Goal: Navigation & Orientation: Find specific page/section

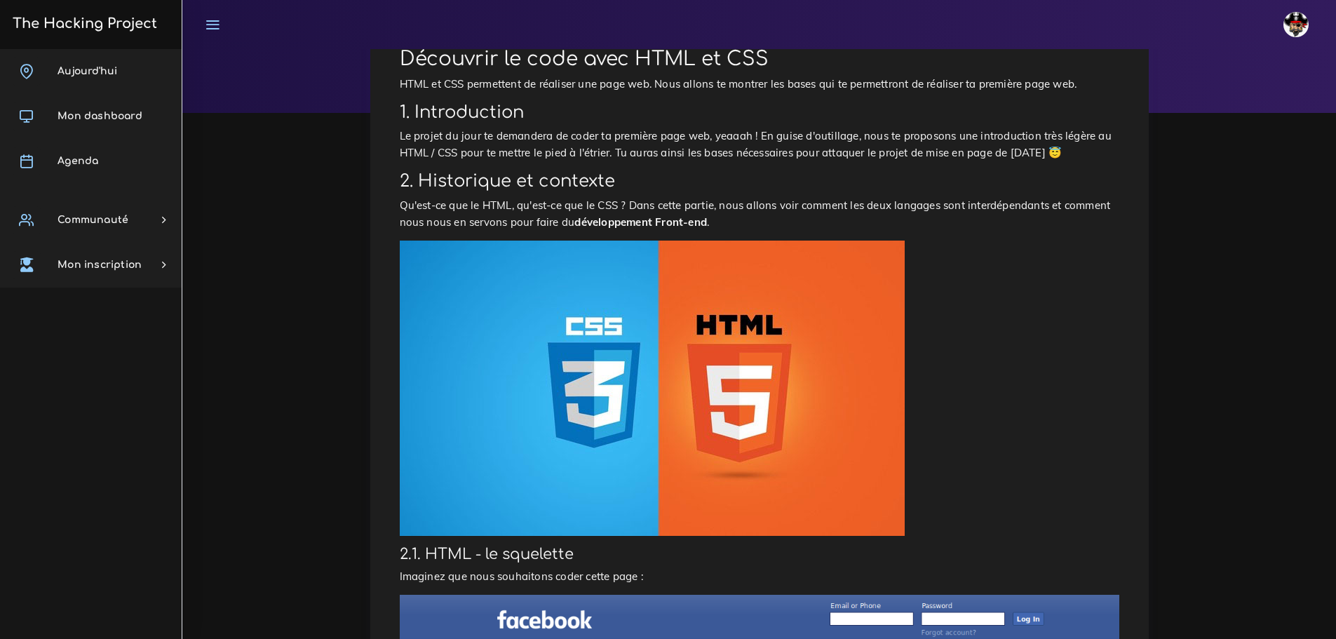
scroll to position [104, 0]
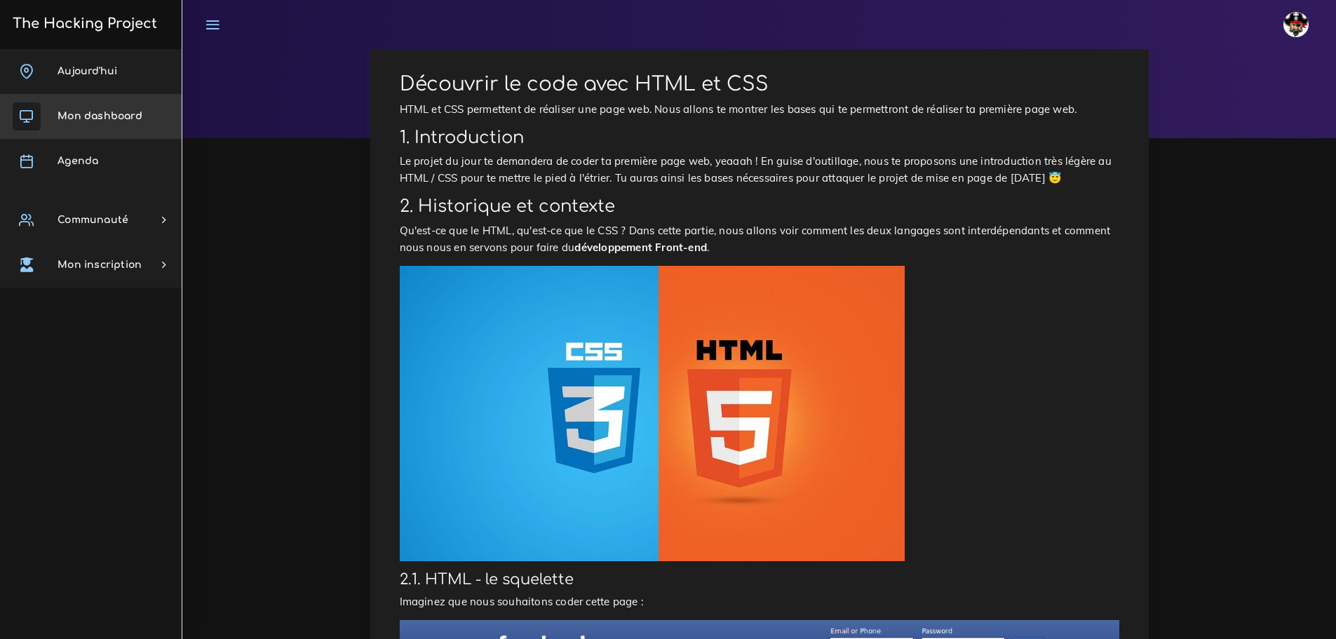
click at [92, 112] on span "Mon dashboard" at bounding box center [99, 116] width 85 height 11
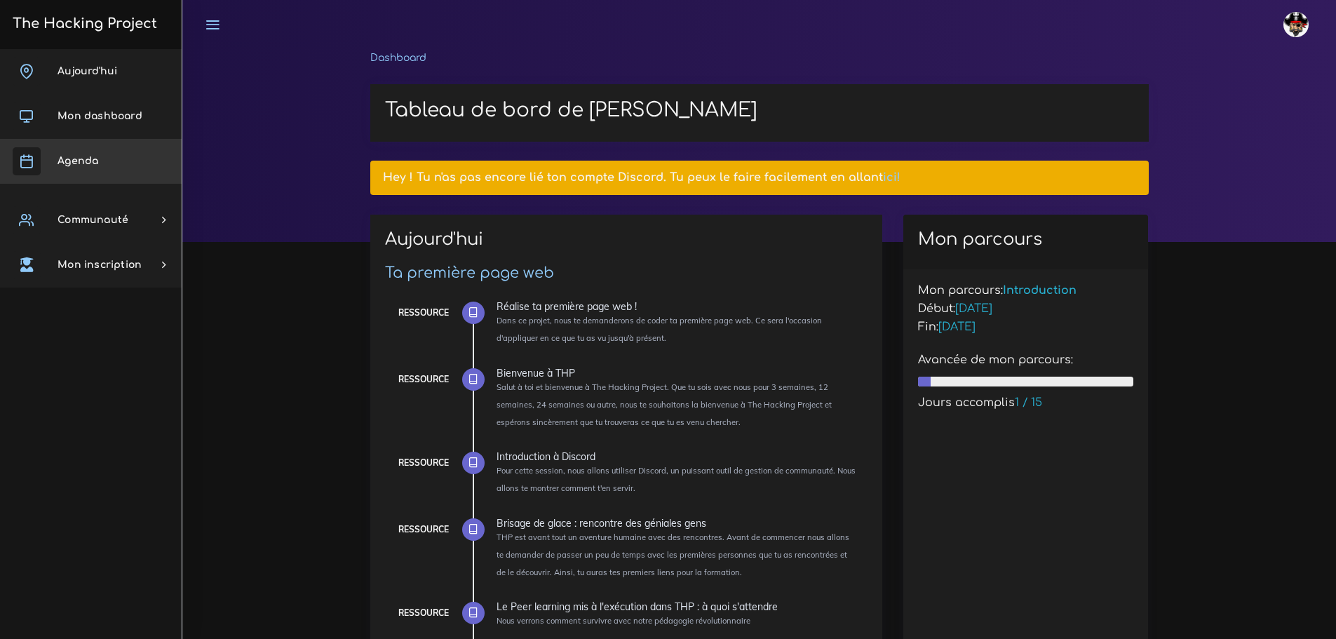
click at [93, 161] on span "Agenda" at bounding box center [77, 161] width 41 height 11
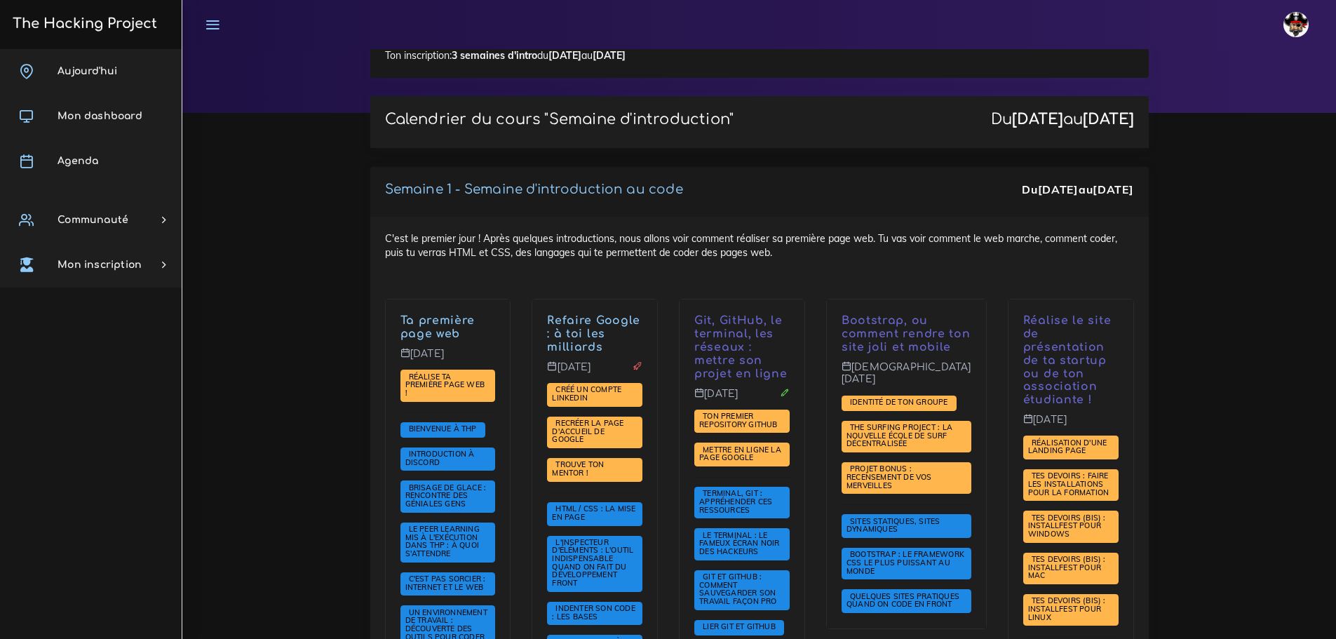
scroll to position [210, 0]
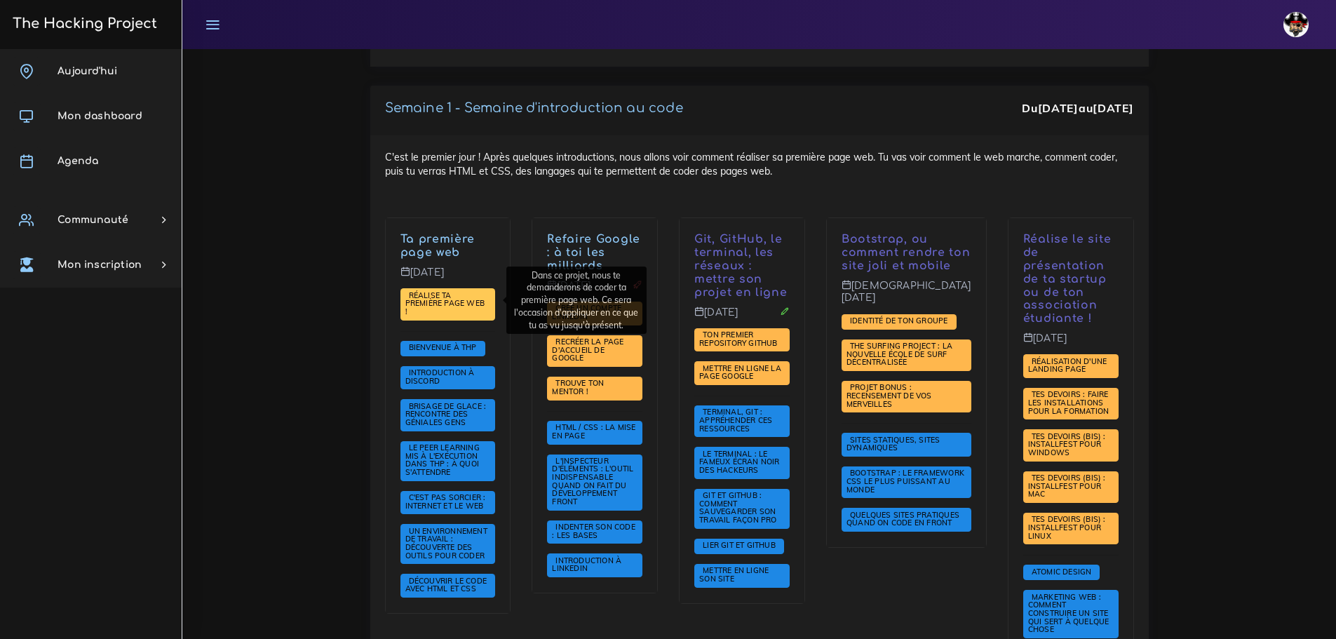
click at [461, 299] on span "Réalise ta première page web !" at bounding box center [445, 303] width 80 height 26
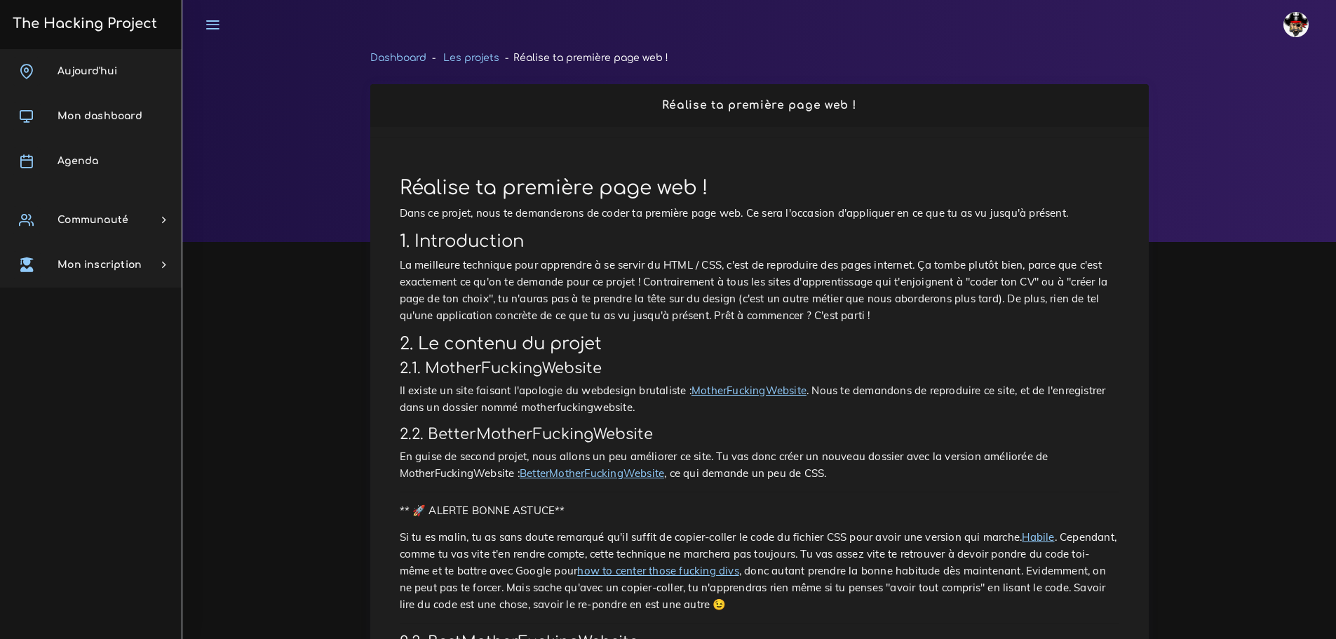
click at [590, 471] on link "BetterMotherFuckingWebsite" at bounding box center [592, 472] width 144 height 13
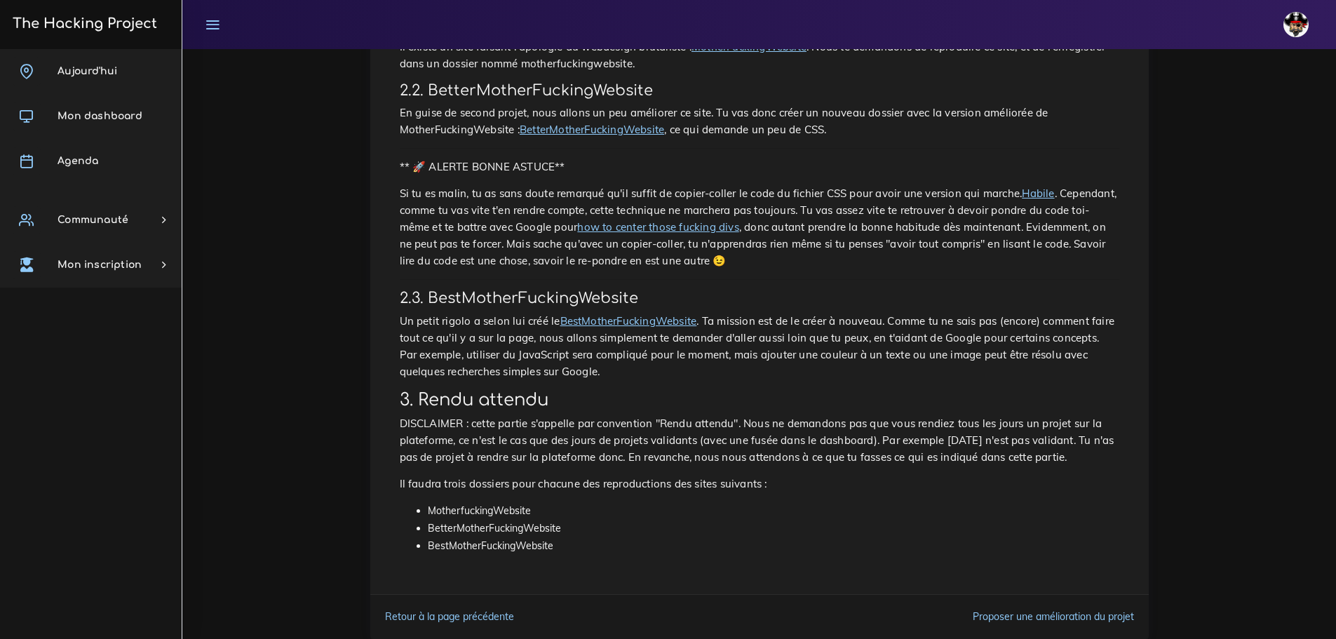
scroll to position [243, 0]
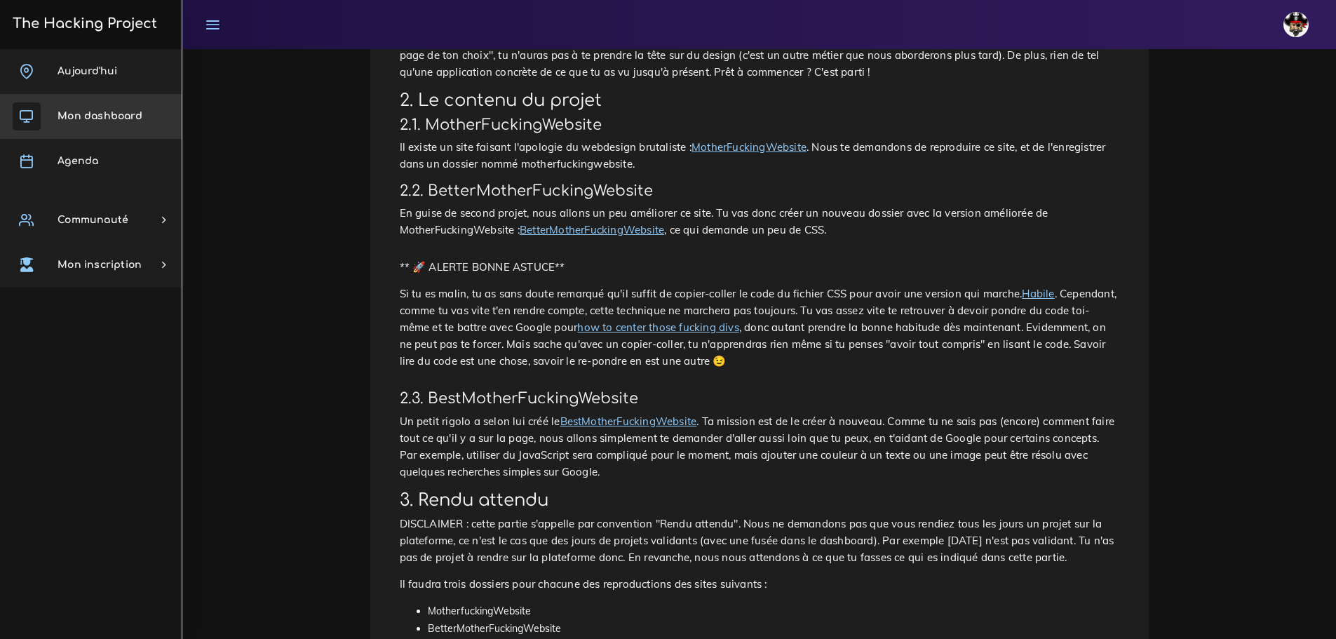
click at [98, 109] on link "Mon dashboard" at bounding box center [91, 116] width 182 height 45
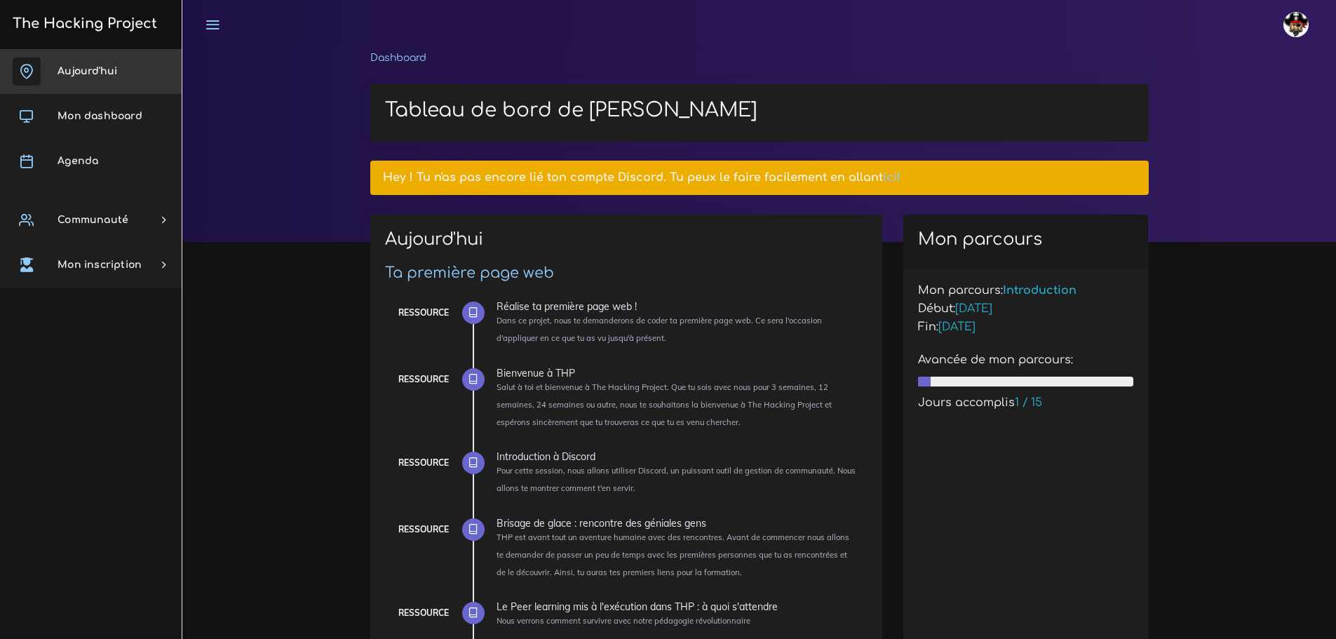
click at [109, 72] on span "Aujourd'hui" at bounding box center [87, 71] width 60 height 11
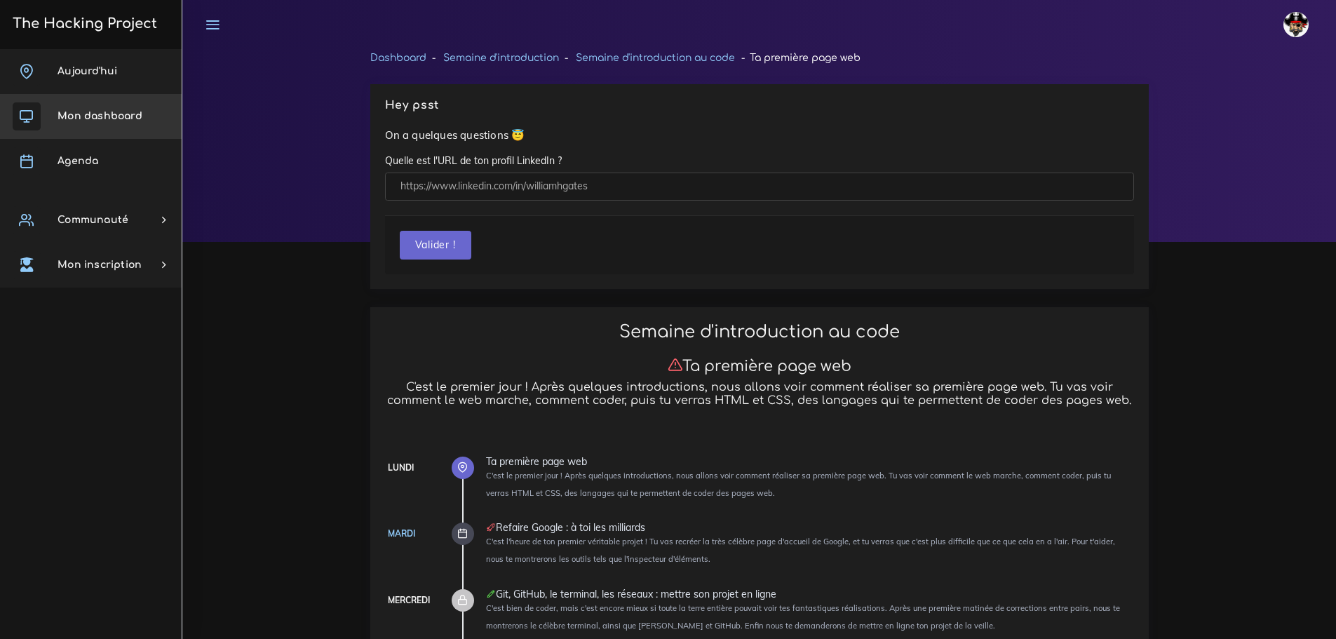
click at [60, 107] on link "Mon dashboard" at bounding box center [91, 116] width 182 height 45
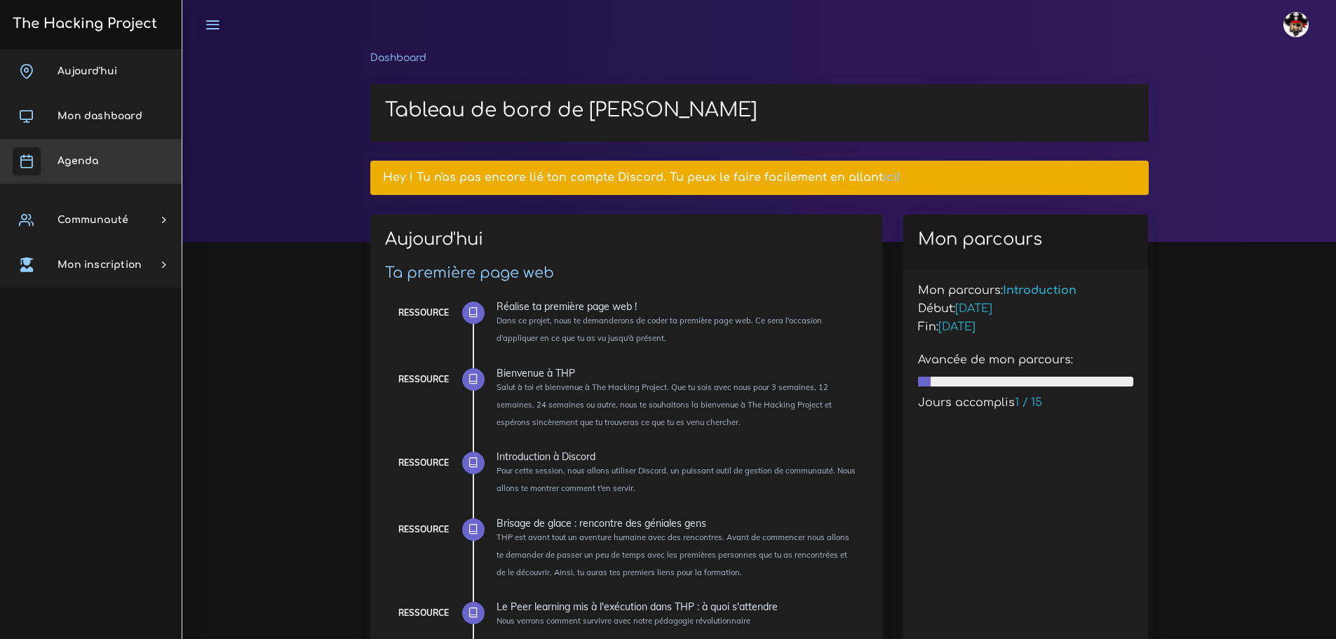
click at [74, 156] on span "Agenda" at bounding box center [77, 161] width 41 height 11
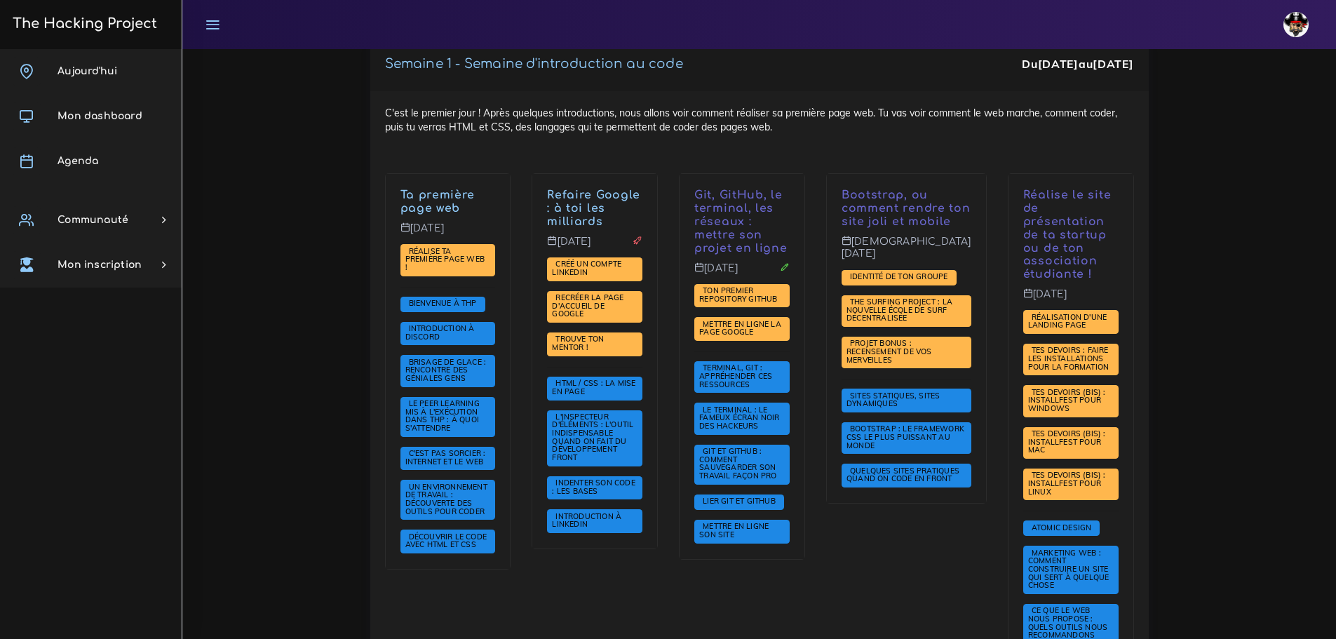
scroll to position [351, 0]
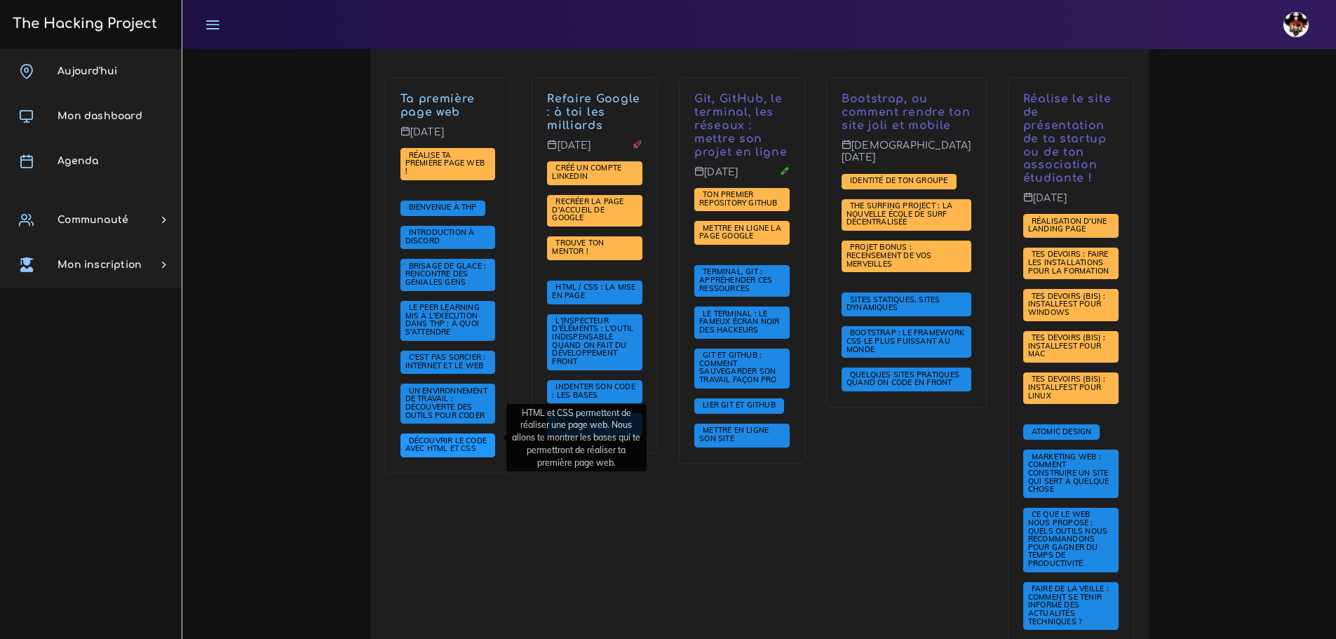
click at [421, 441] on span "Découvrir le code avec HTML et CSS" at bounding box center [446, 444] width 82 height 18
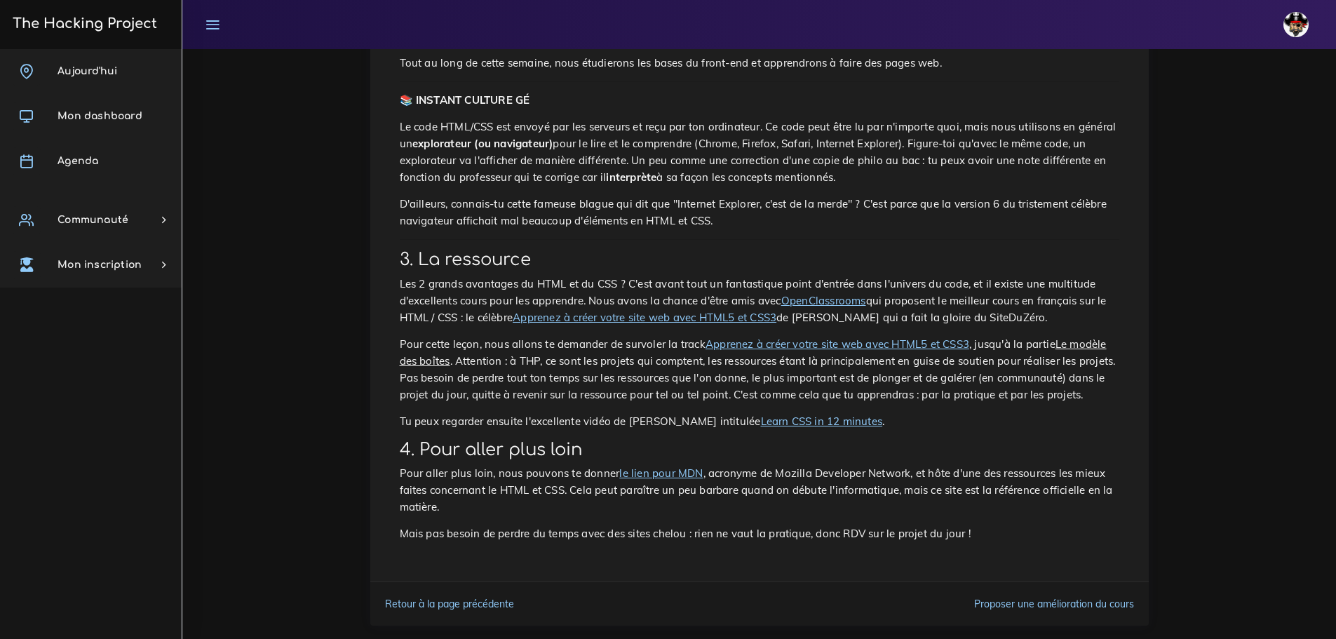
scroll to position [2214, 0]
